Goal: Information Seeking & Learning: Learn about a topic

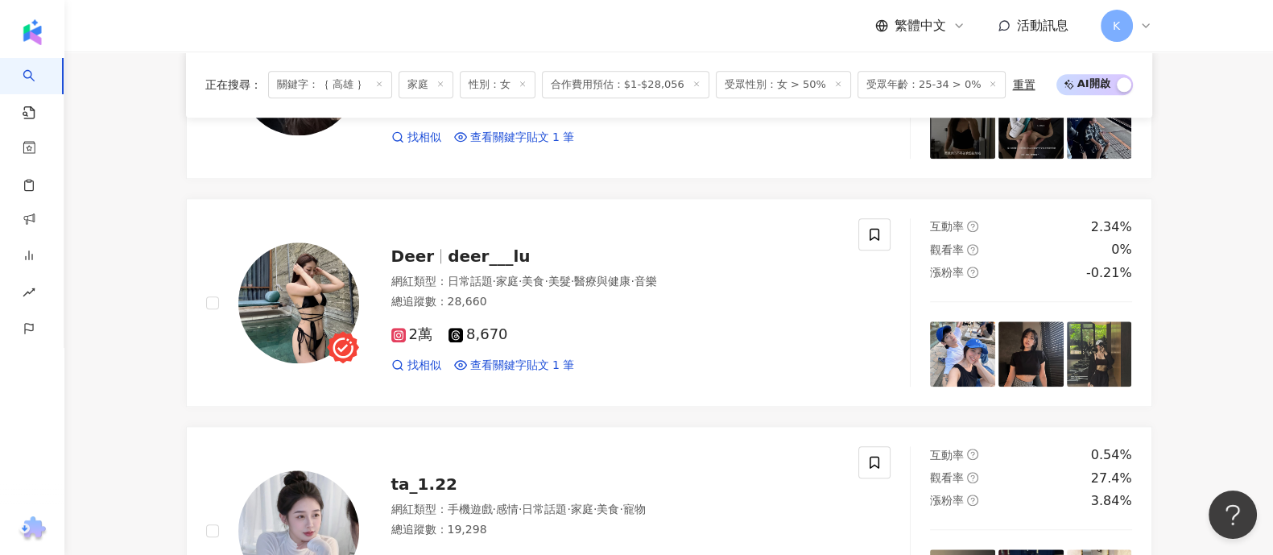
scroll to position [2214, 0]
